Goal: Obtain resource: Download file/media

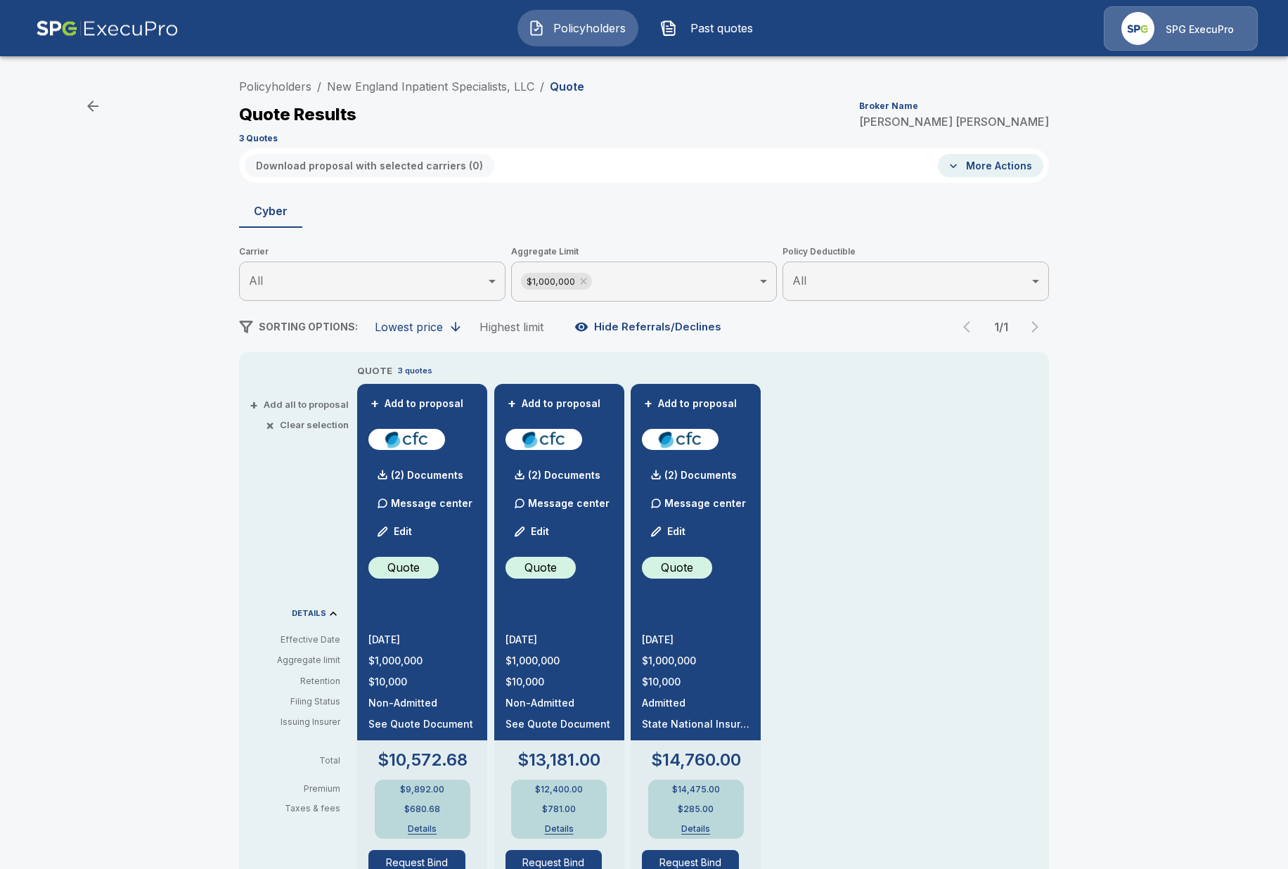
click at [173, 177] on div "Policyholders / New England Inpatient Specialists, LLC / Quote Quote Results Br…" at bounding box center [644, 744] width 1288 height 1355
click at [1189, 41] on div "SPG ExecuPro" at bounding box center [1181, 28] width 154 height 44
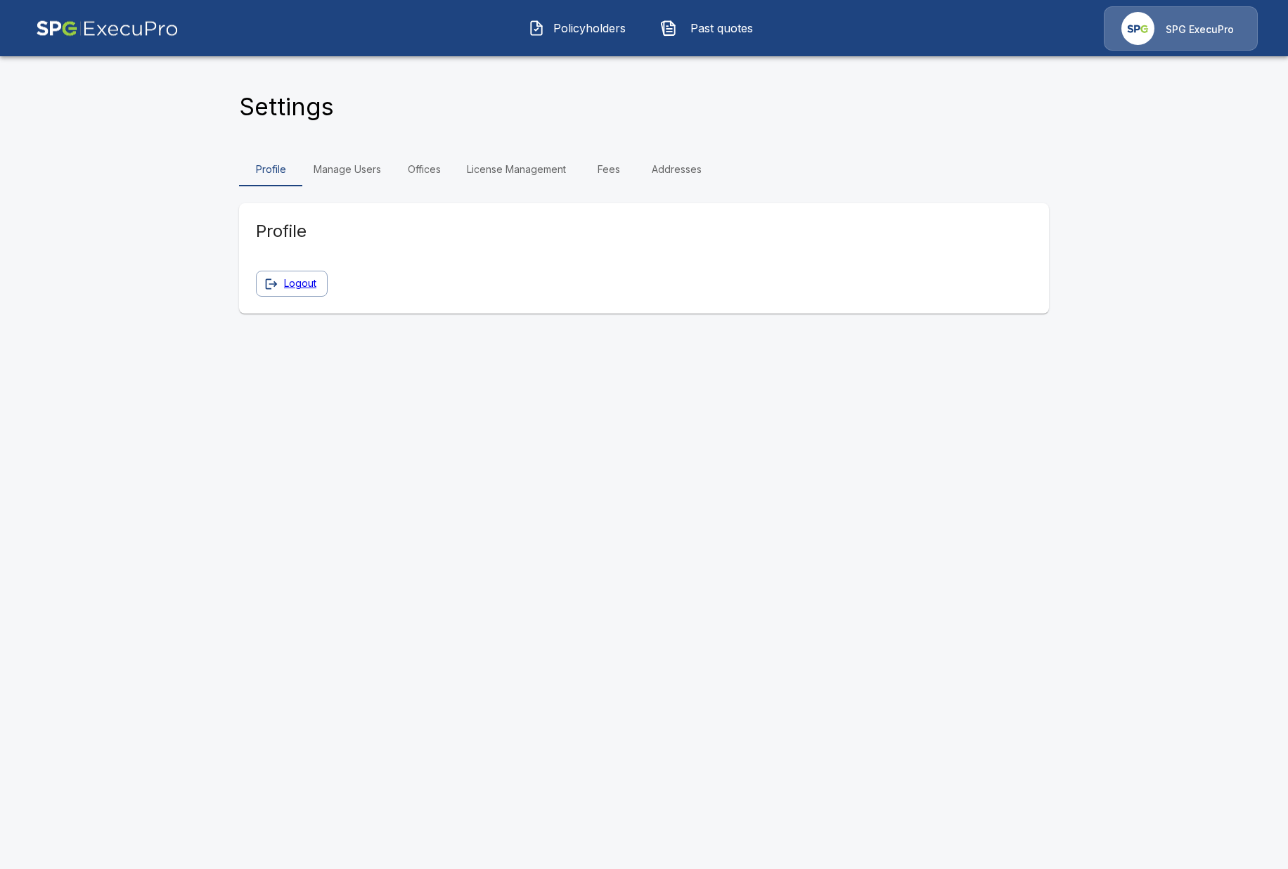
click at [319, 156] on link "Manage Users" at bounding box center [347, 170] width 90 height 34
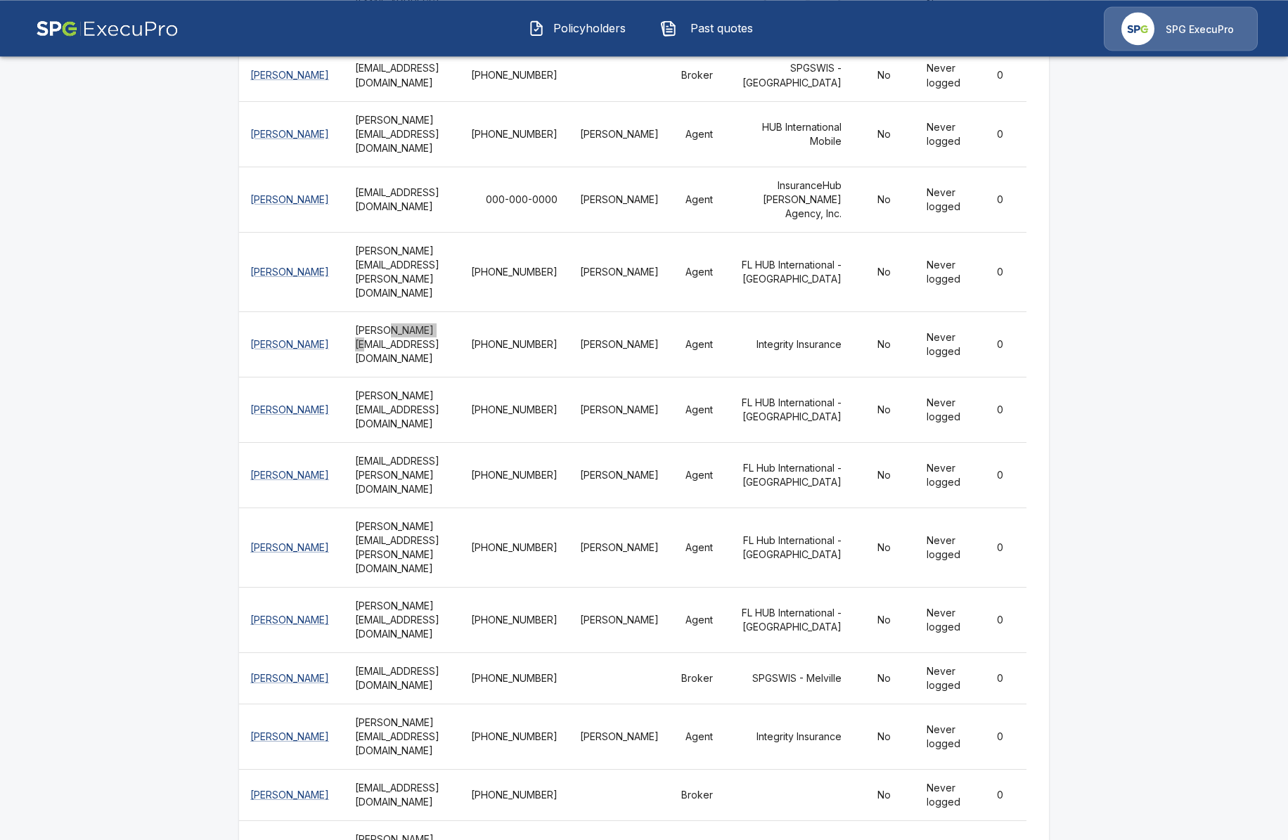
scroll to position [5933, 0]
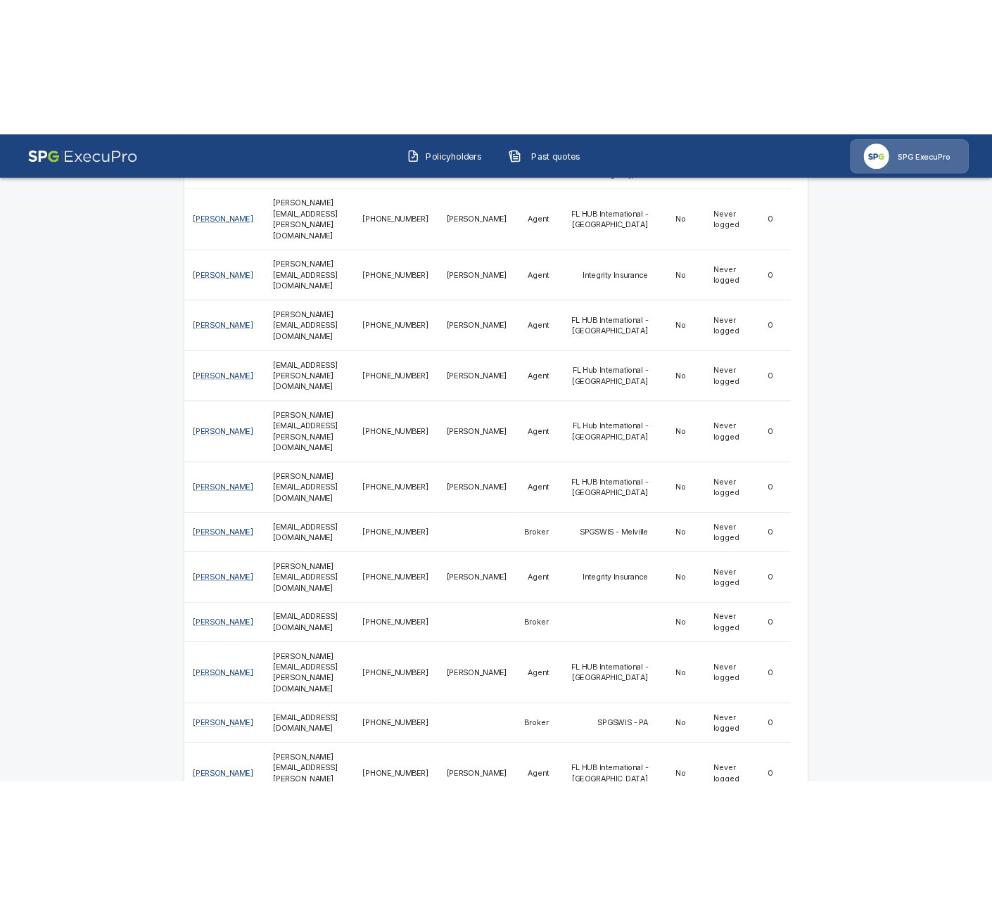
scroll to position [6096, 0]
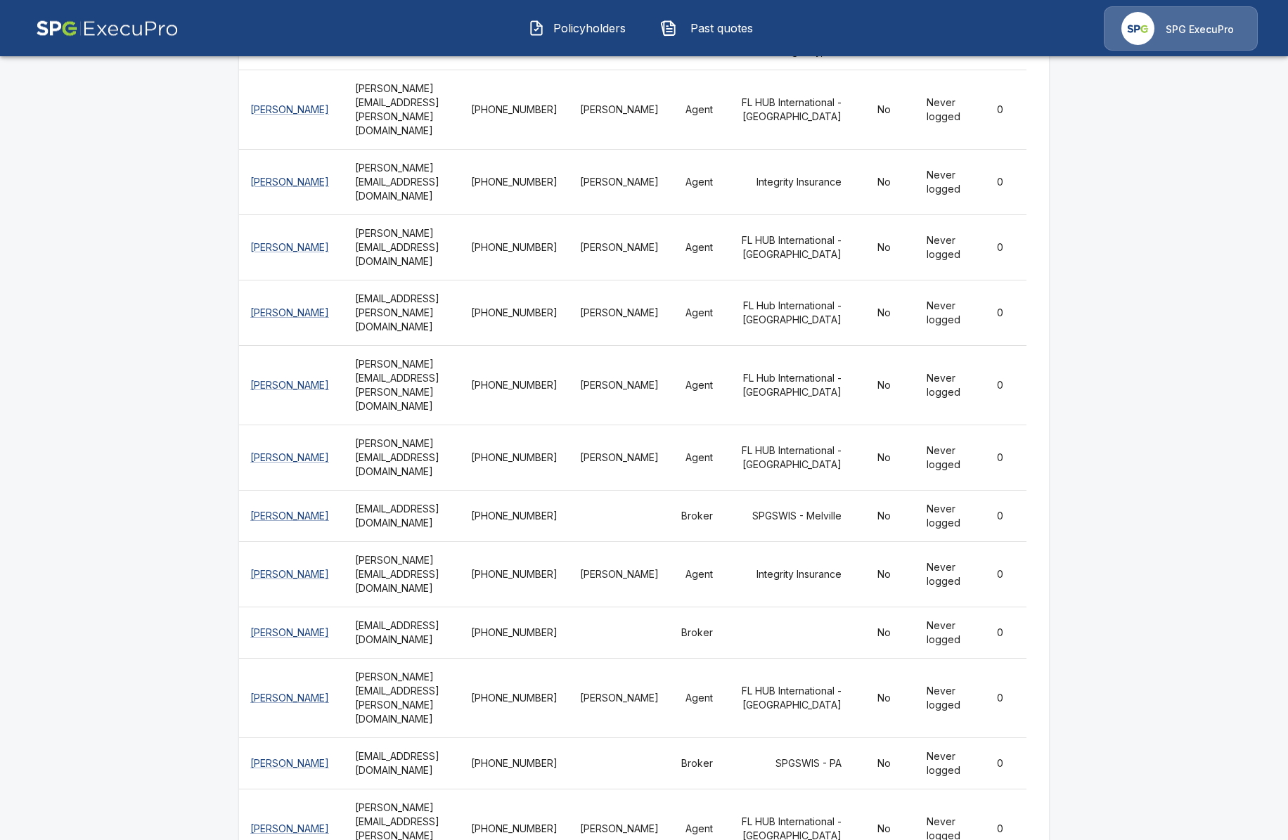
drag, startPoint x: 178, startPoint y: 543, endPoint x: 217, endPoint y: 544, distance: 39.4
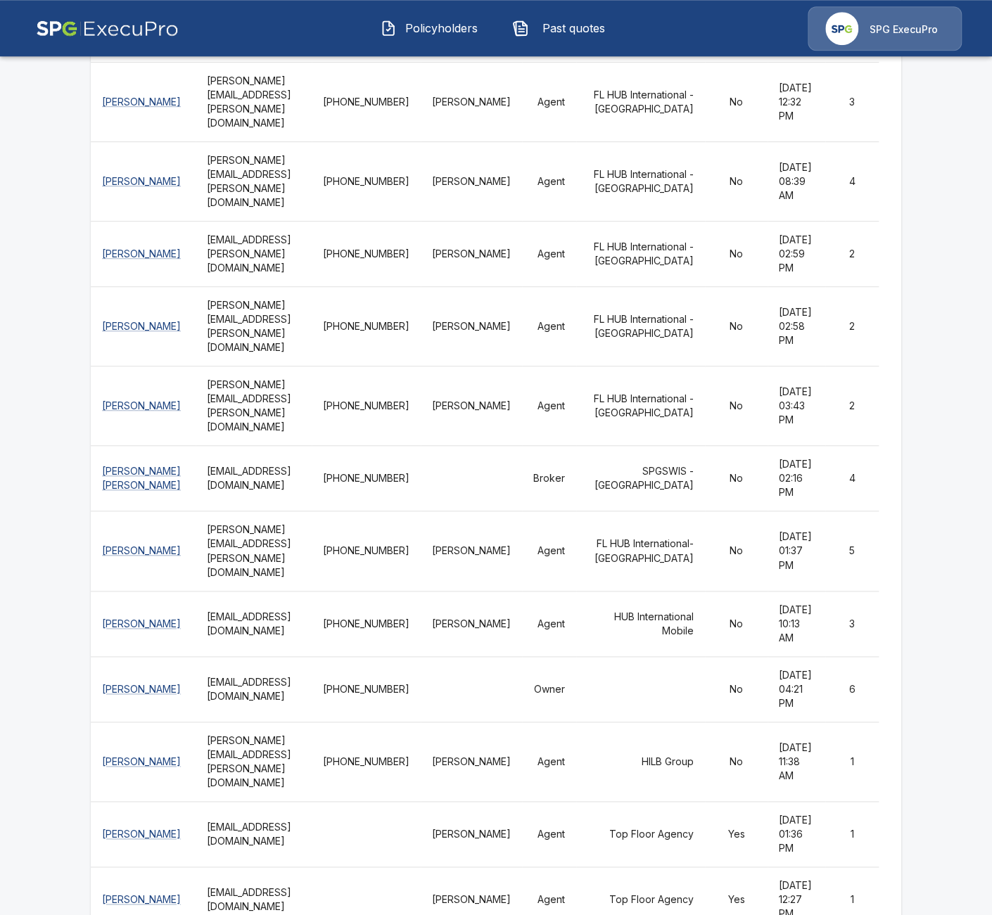
scroll to position [2774, 0]
click at [145, 30] on img at bounding box center [107, 28] width 143 height 44
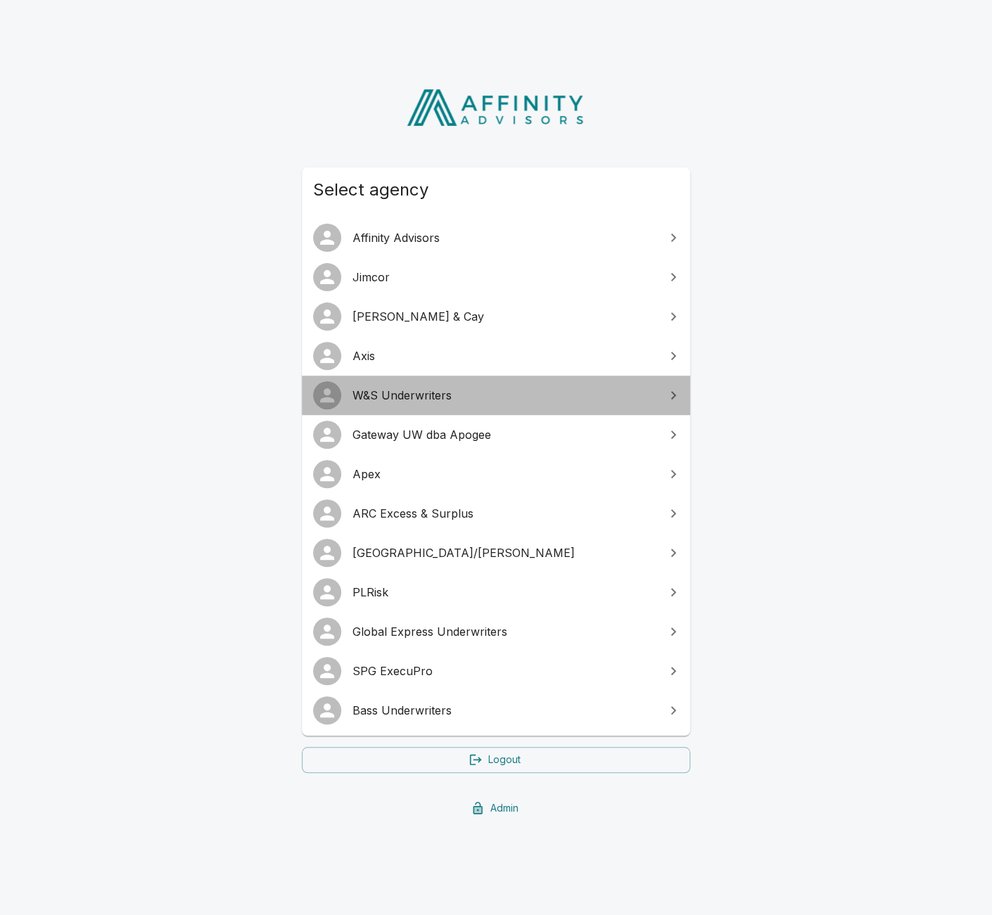
click at [501, 409] on link "W&S Underwriters" at bounding box center [496, 395] width 388 height 39
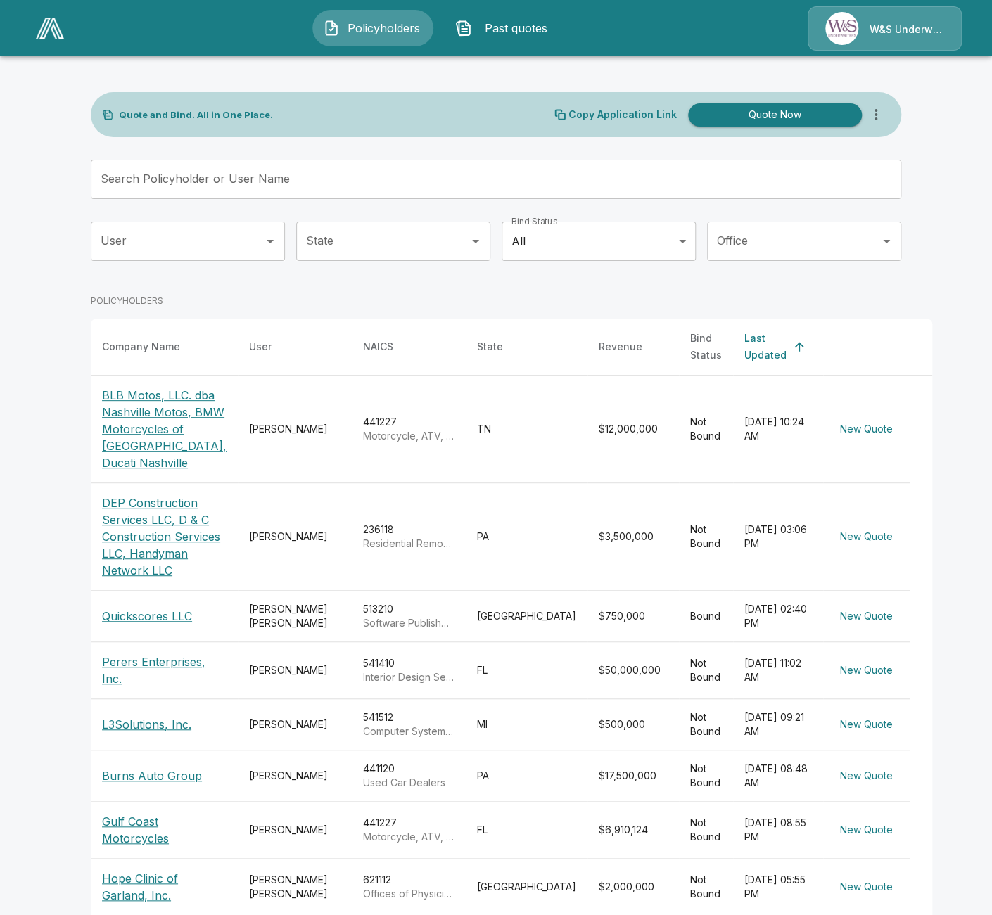
click at [204, 184] on input "Search Policyholder or User Name" at bounding box center [488, 179] width 795 height 39
click at [41, 35] on img at bounding box center [50, 28] width 28 height 21
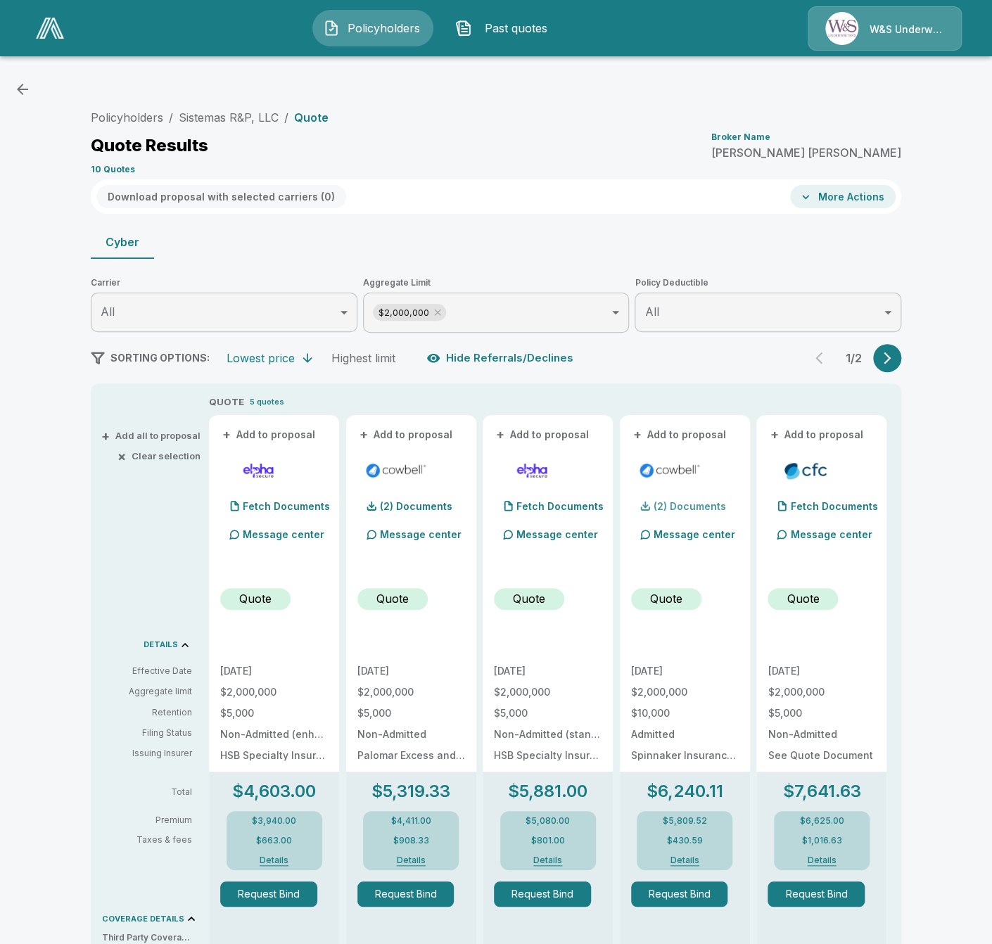
click at [692, 505] on p "(2) Documents" at bounding box center [689, 506] width 72 height 10
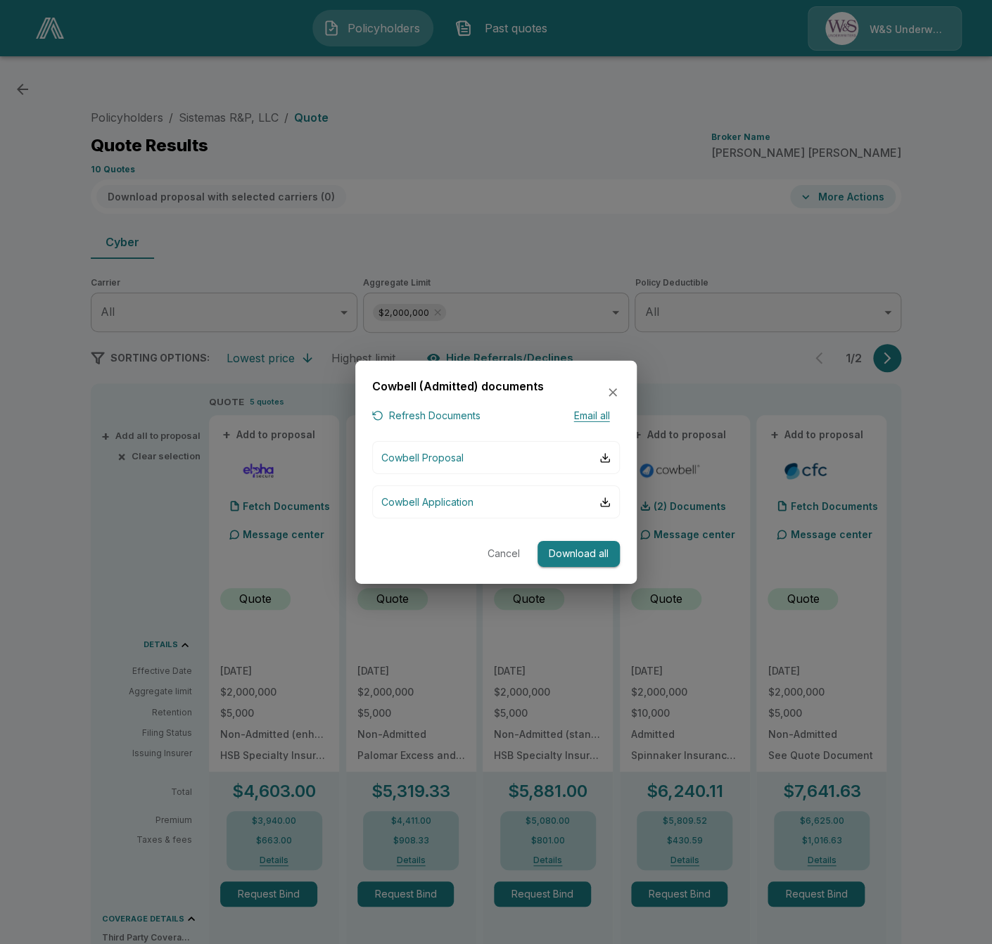
drag, startPoint x: 494, startPoint y: 499, endPoint x: 508, endPoint y: 481, distance: 22.6
click at [508, 481] on div "Cowbell Proposal Cowbell Application" at bounding box center [496, 479] width 248 height 77
click at [504, 465] on button "Cowbell Proposal" at bounding box center [496, 457] width 248 height 33
click at [935, 407] on div at bounding box center [496, 472] width 992 height 944
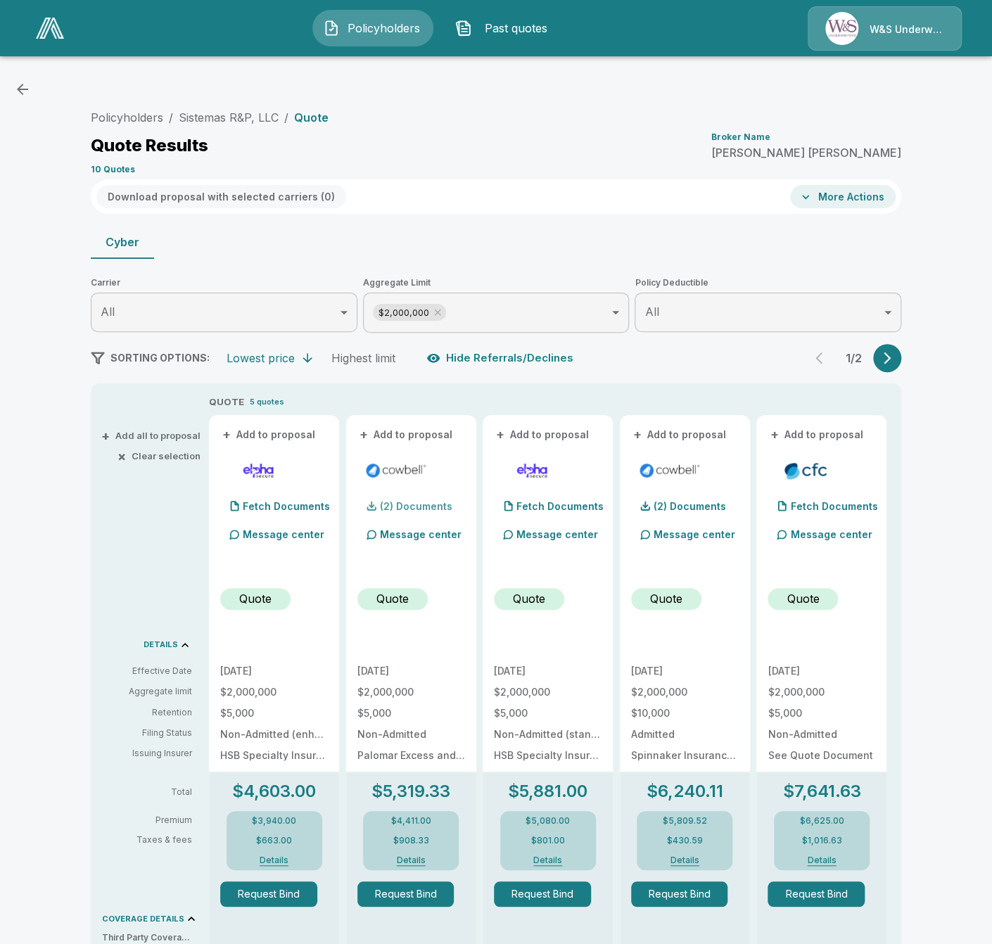
click at [423, 509] on p "(2) Documents" at bounding box center [416, 506] width 72 height 10
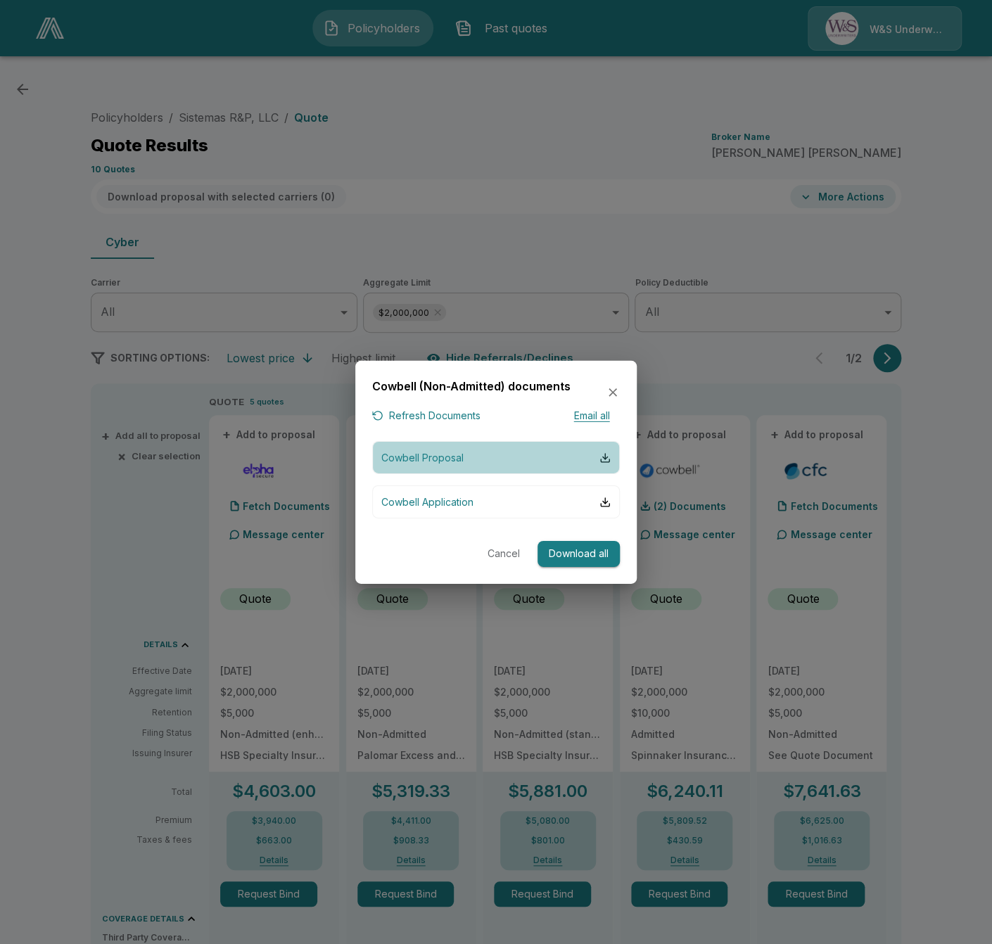
click at [454, 468] on button "Cowbell Proposal" at bounding box center [496, 457] width 248 height 33
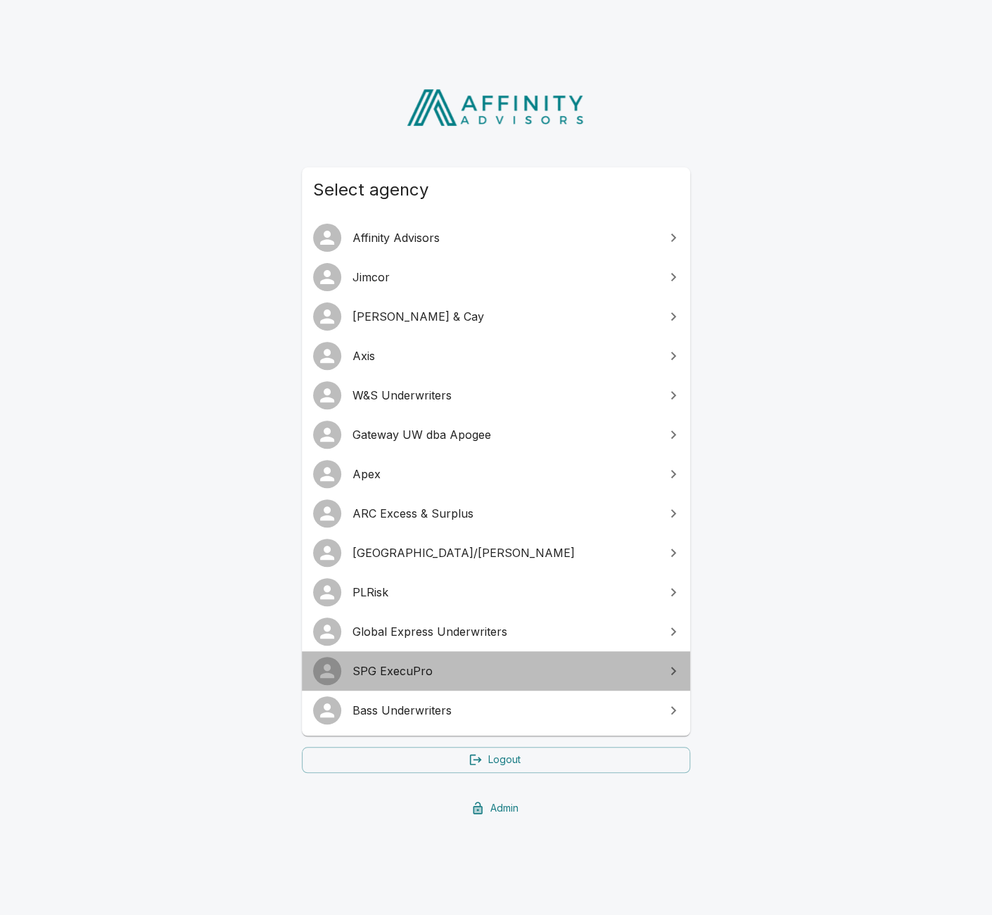
click at [542, 677] on span "SPG ExecuPro" at bounding box center [504, 671] width 304 height 17
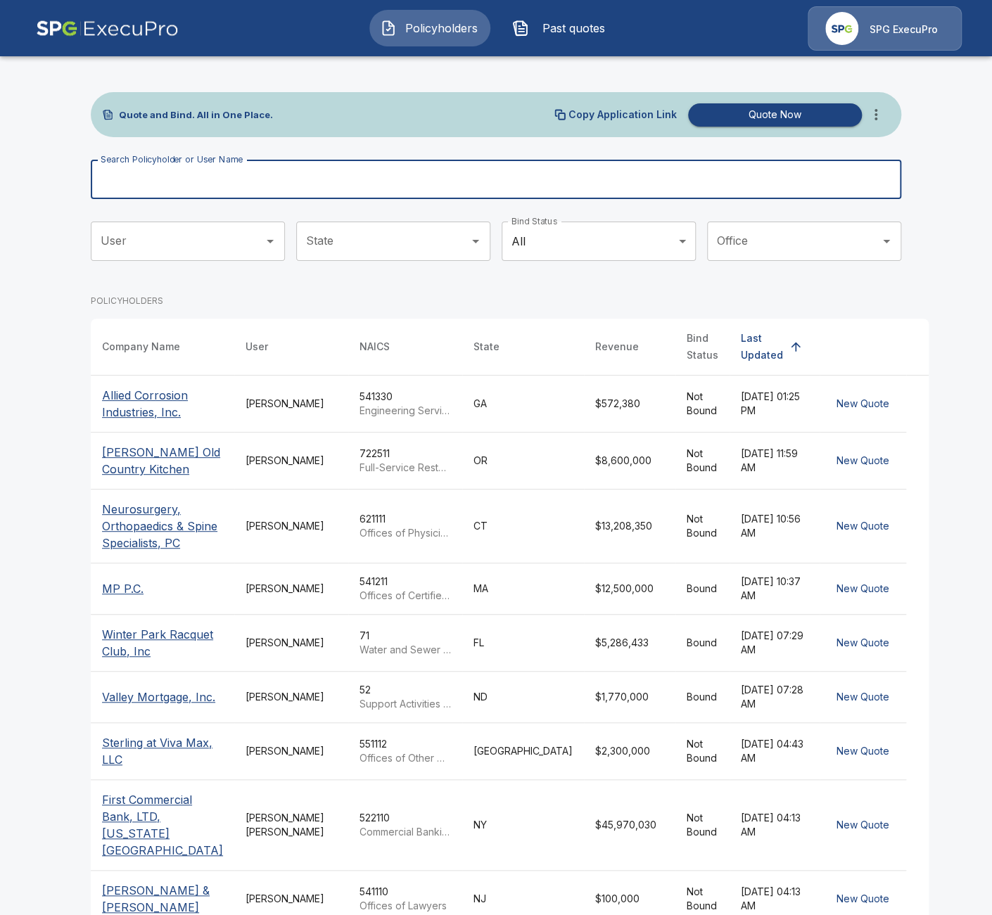
click at [558, 190] on input "Search Policyholder or User Name" at bounding box center [488, 179] width 795 height 39
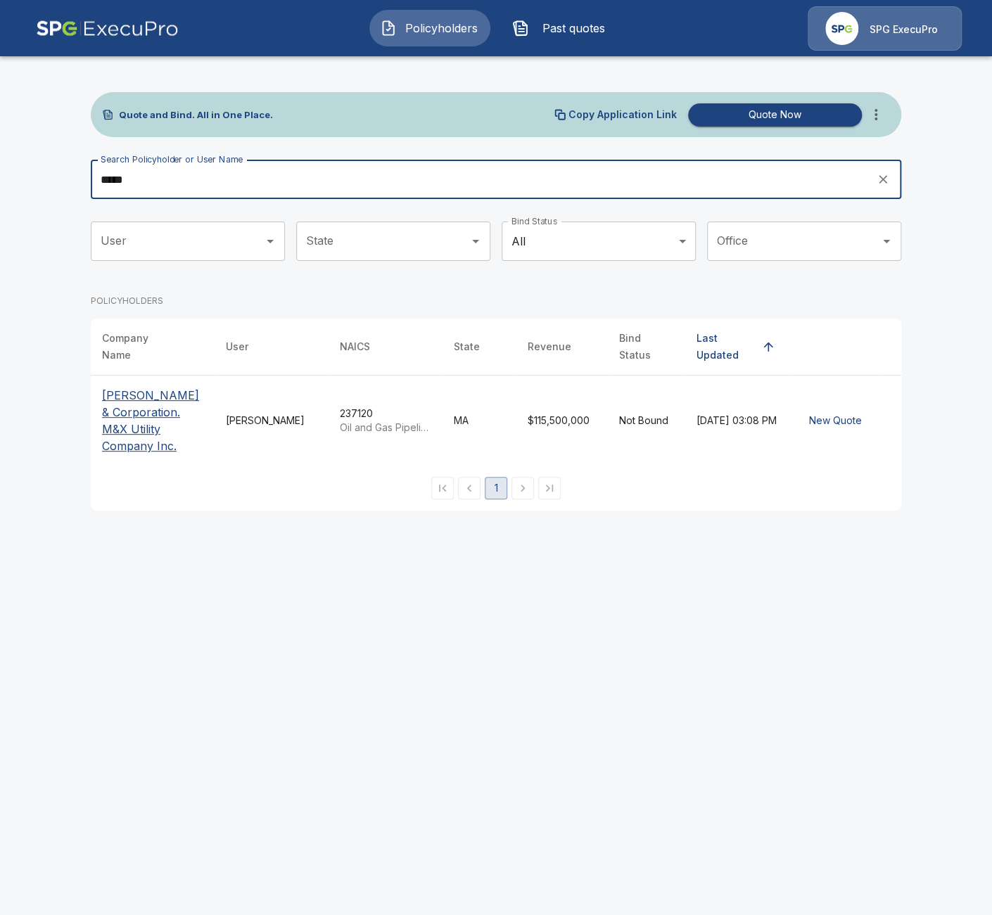
type input "*****"
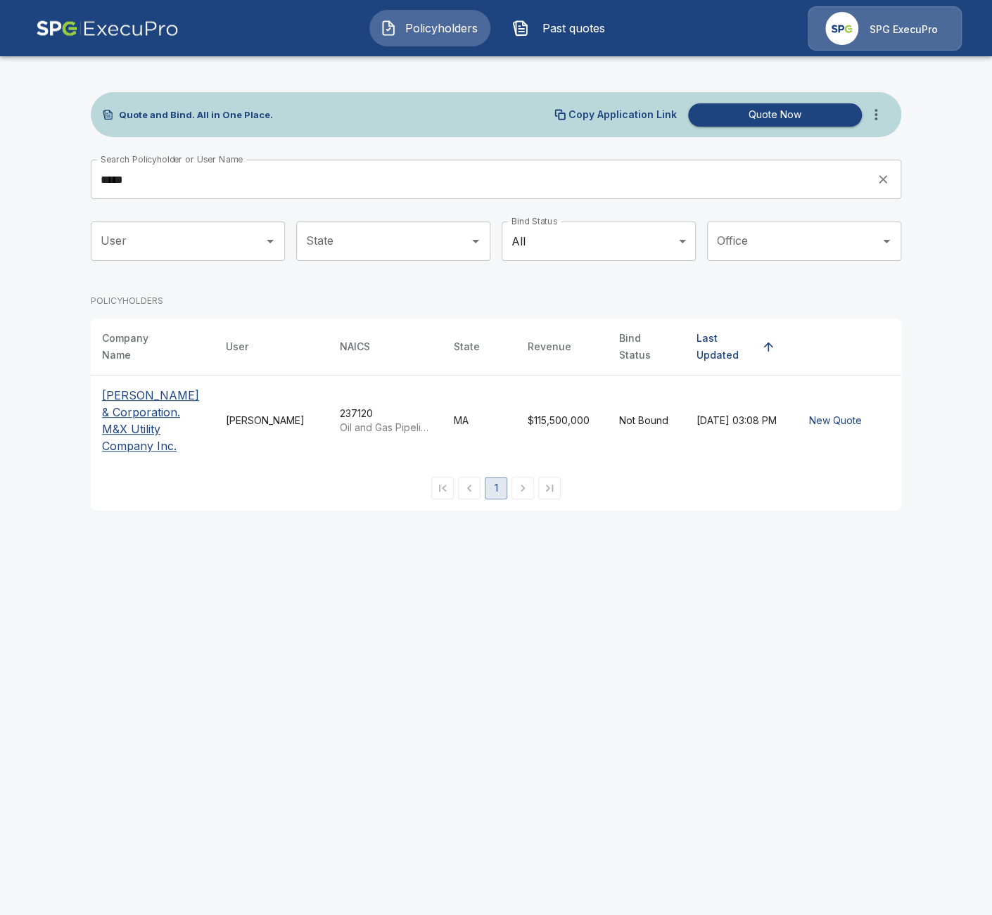
click at [139, 409] on p "[PERSON_NAME] & Corporation. M&X Utility Company Inc." at bounding box center [152, 421] width 101 height 68
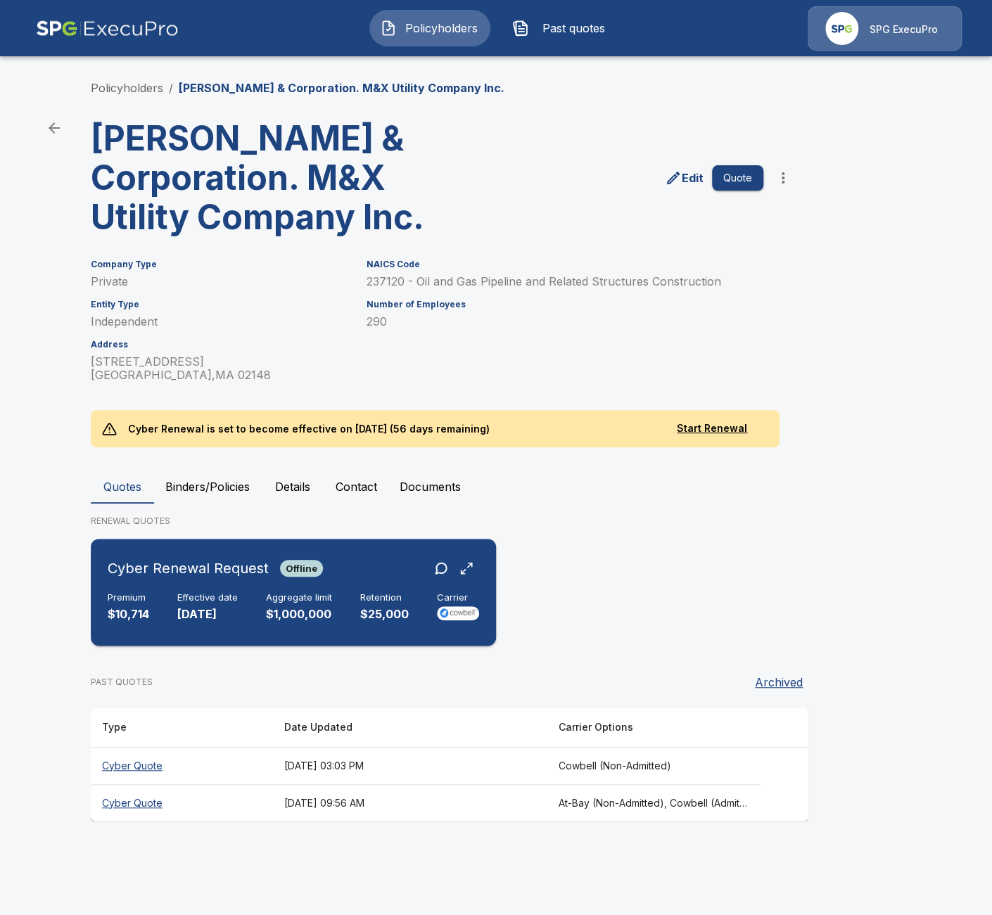
click at [267, 618] on p "$1,000,000" at bounding box center [299, 614] width 66 height 16
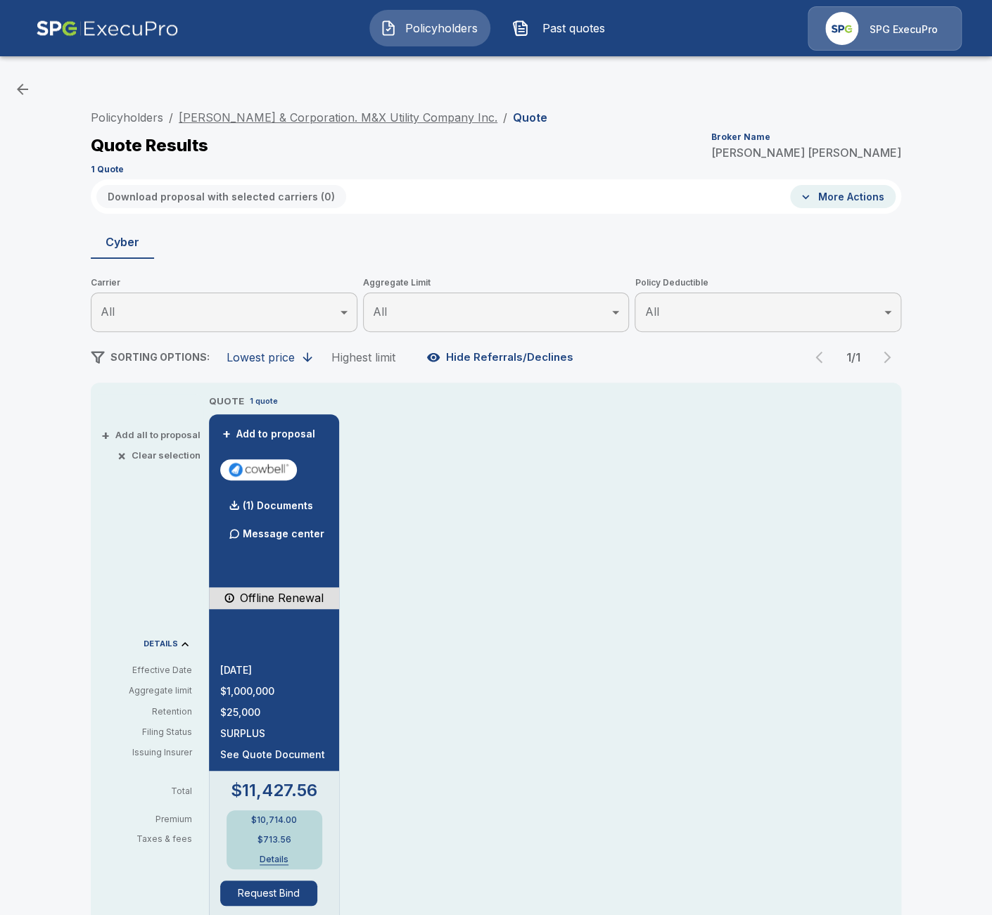
click at [318, 124] on link "[PERSON_NAME] & Corporation. M&X Utility Company Inc." at bounding box center [338, 117] width 319 height 14
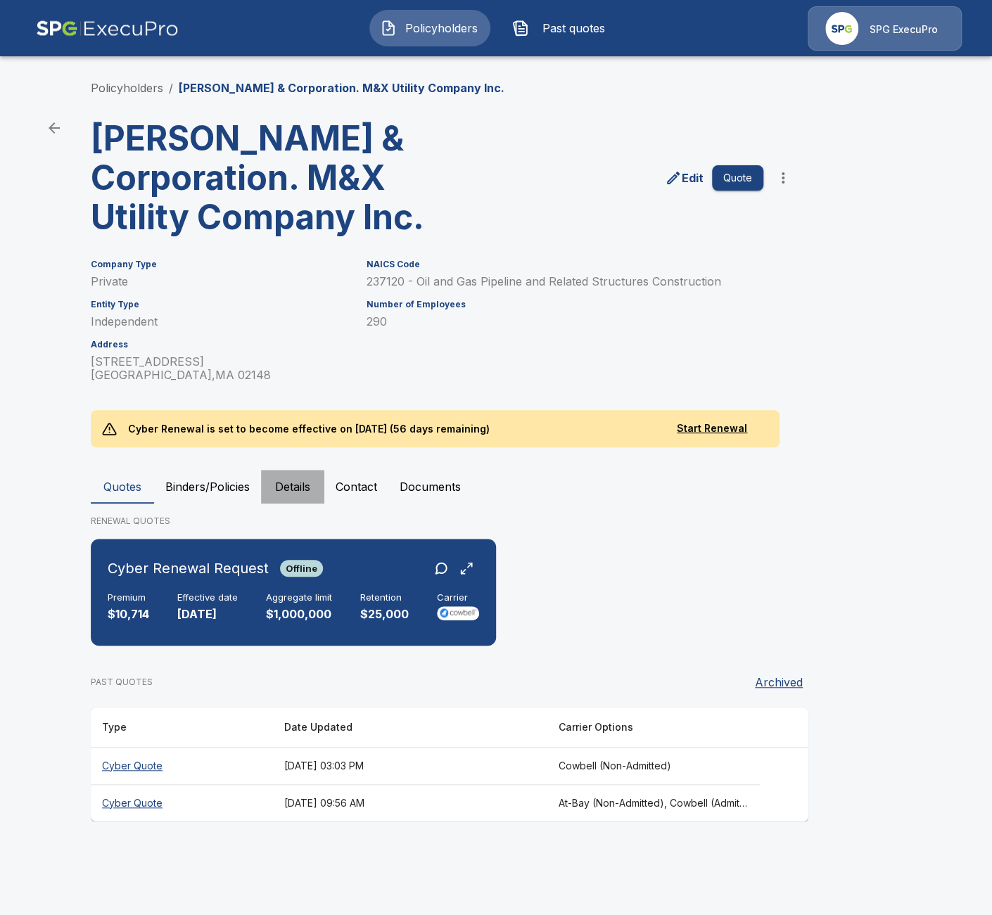
click at [307, 482] on button "Details" at bounding box center [292, 487] width 63 height 34
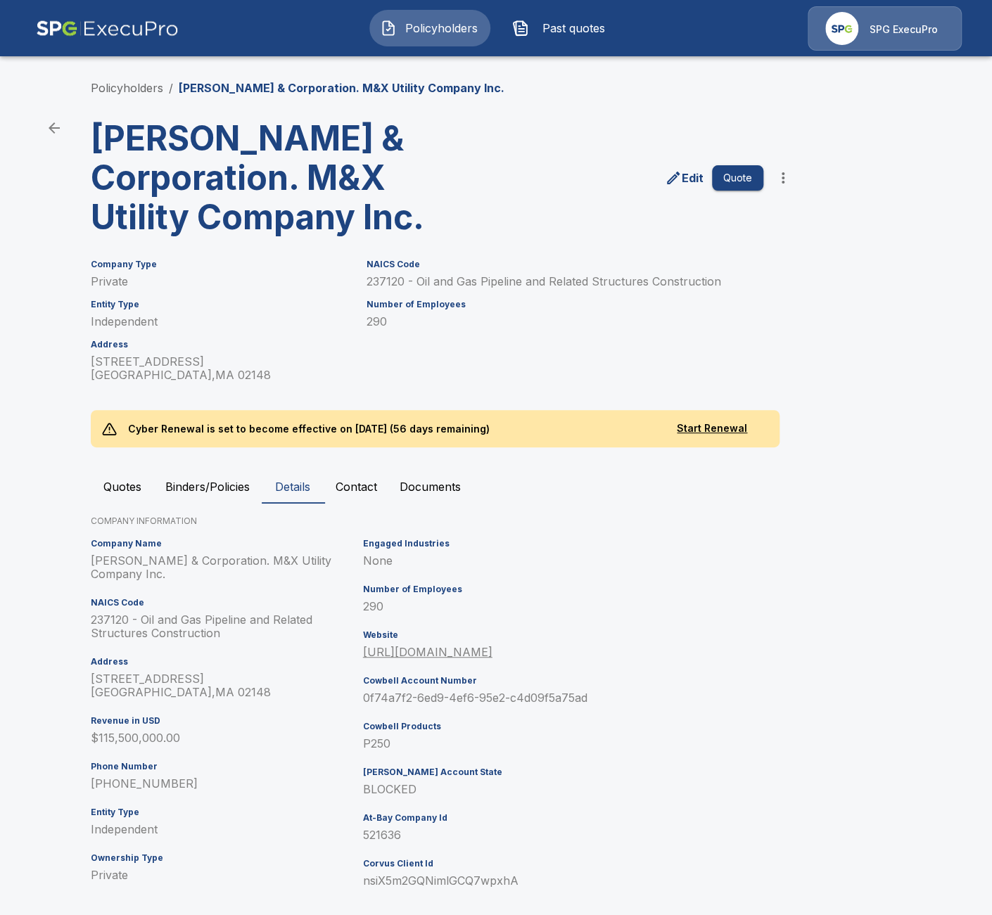
click at [494, 694] on p "0f74a7f2-6ed9-4ef6-95e2-c4d09f5a75ad" at bounding box center [530, 697] width 334 height 13
click at [495, 694] on p "0f74a7f2-6ed9-4ef6-95e2-c4d09f5a75ad" at bounding box center [530, 697] width 334 height 13
click at [496, 694] on p "0f74a7f2-6ed9-4ef6-95e2-c4d09f5a75ad" at bounding box center [530, 697] width 334 height 13
click at [123, 494] on button "Quotes" at bounding box center [122, 487] width 63 height 34
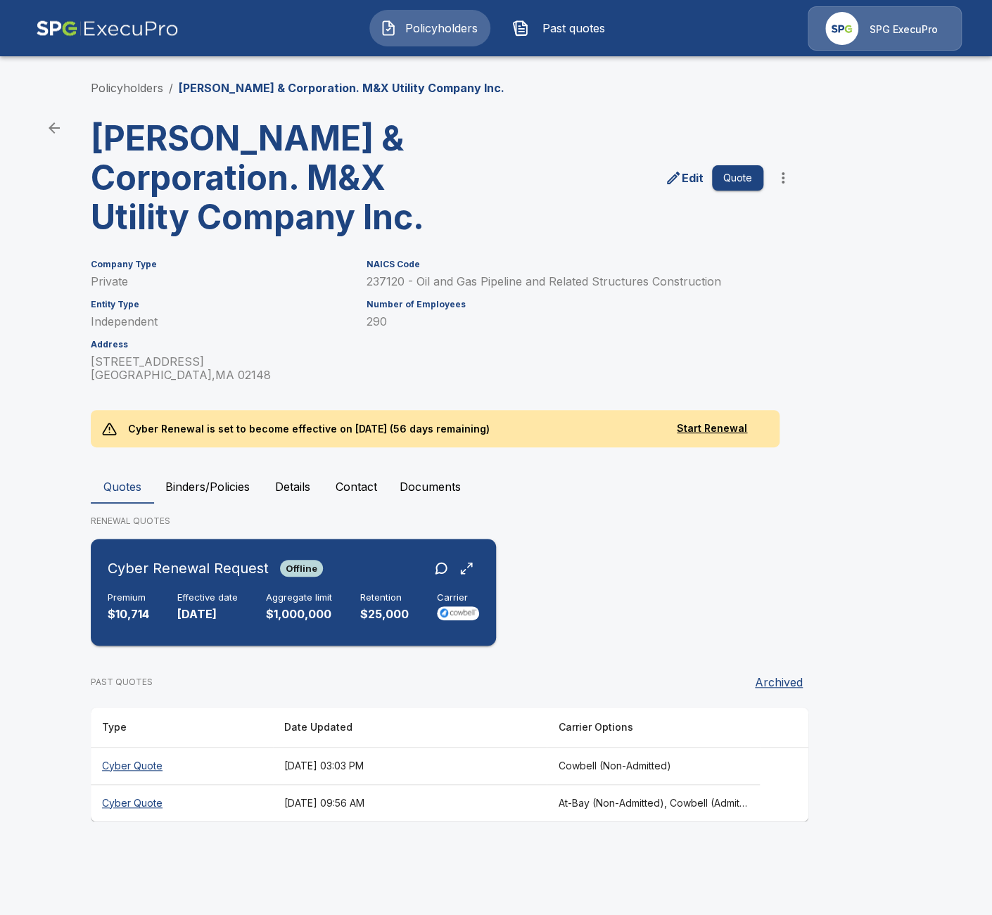
click at [319, 606] on div "Aggregate limit $1,000,000" at bounding box center [299, 607] width 66 height 31
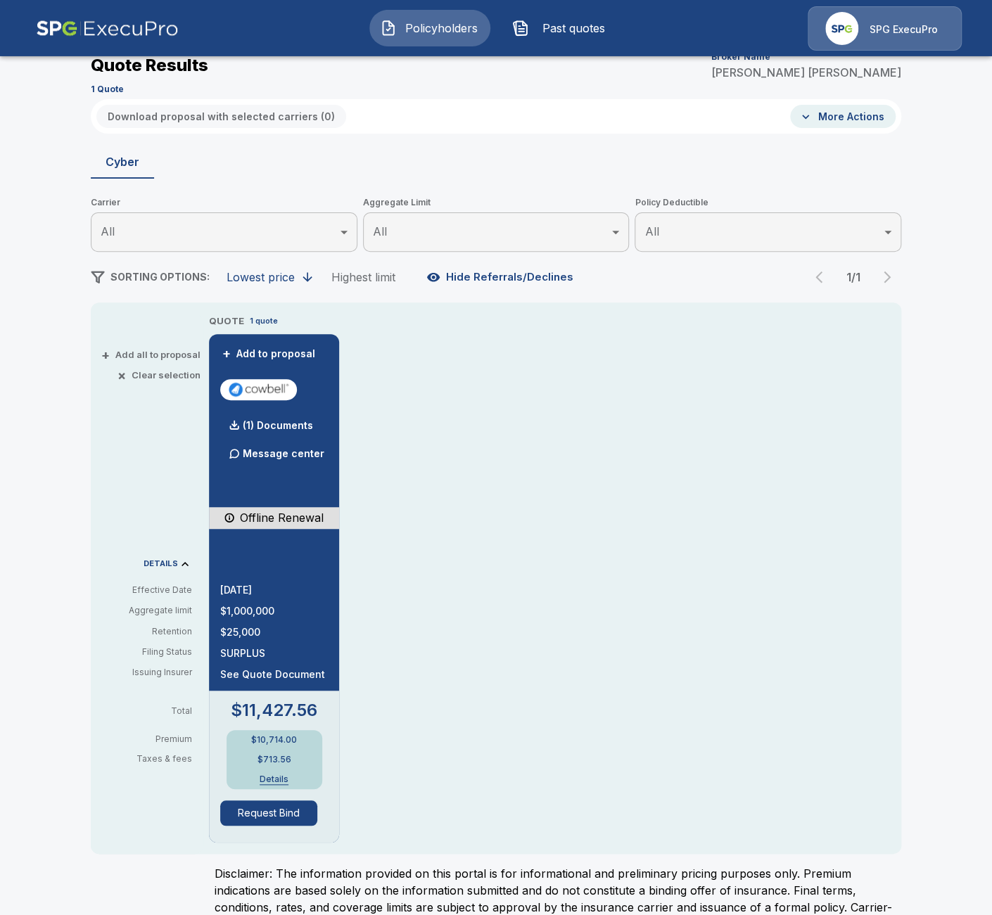
scroll to position [81, 0]
click at [32, 380] on div "Policyholders / [PERSON_NAME] & Corporation. M&X Utility Company Inc. / Quote Q…" at bounding box center [496, 484] width 992 height 997
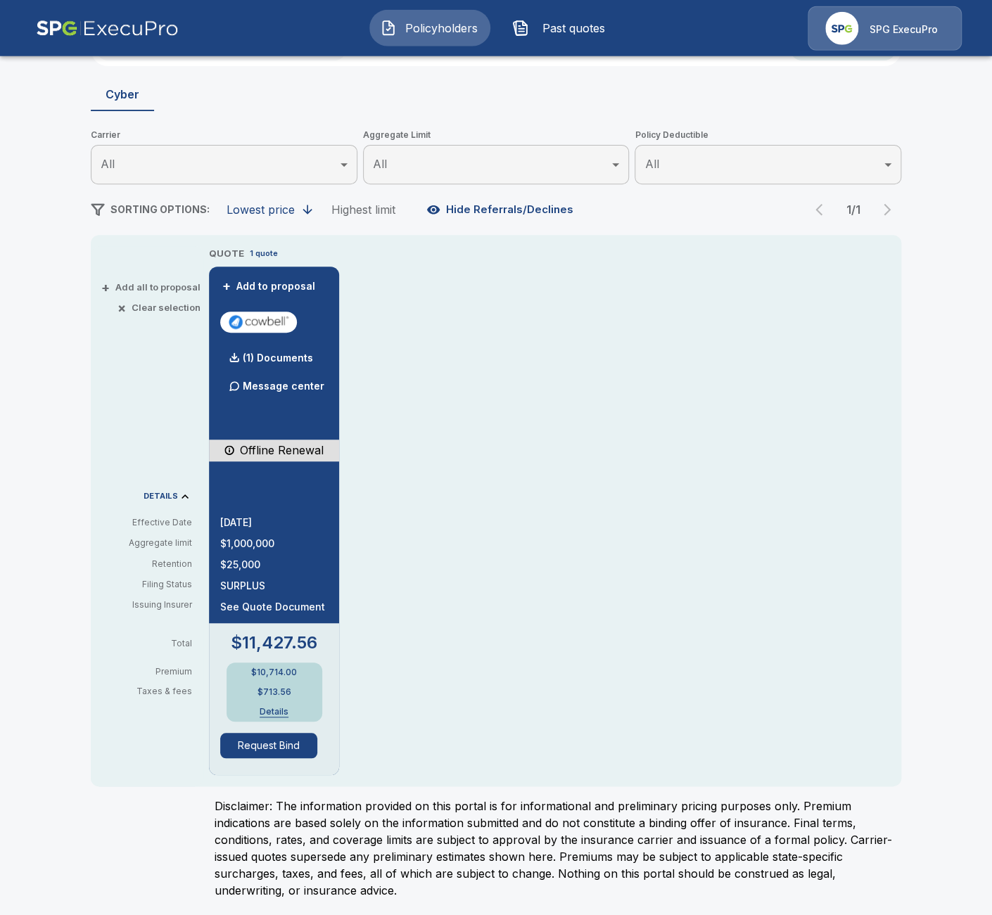
scroll to position [148, 0]
click at [288, 367] on div "(1) Documents" at bounding box center [266, 357] width 93 height 28
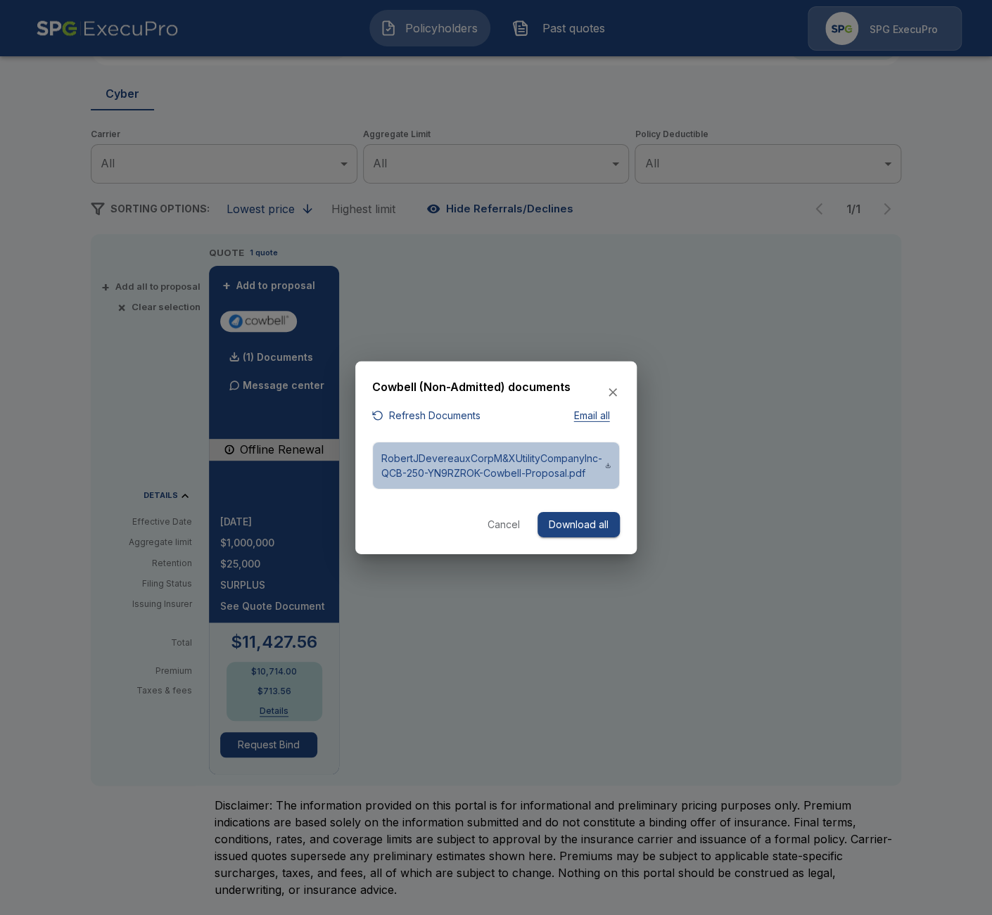
click at [511, 468] on p "RobertJDevereauxCorpM&XUtilityCompanyInc-QCB-250-YN9RZROK-Cowbell-Proposal.pdf" at bounding box center [493, 465] width 224 height 30
drag, startPoint x: 499, startPoint y: 457, endPoint x: 463, endPoint y: 476, distance: 41.2
click at [411, 468] on p "RobertJDevereauxCorpM&XUtilityCompanyInc-QCB-250-YN9RZROK-Cowbell-Proposal.pdf" at bounding box center [493, 465] width 224 height 30
